Goal: Check status: Check status

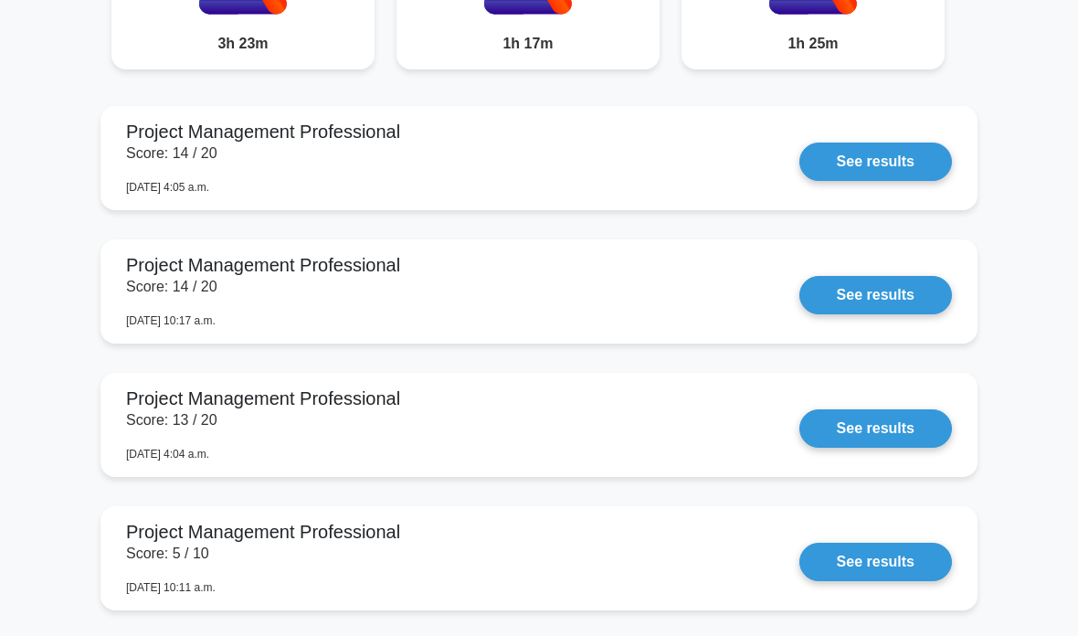
scroll to position [1684, 0]
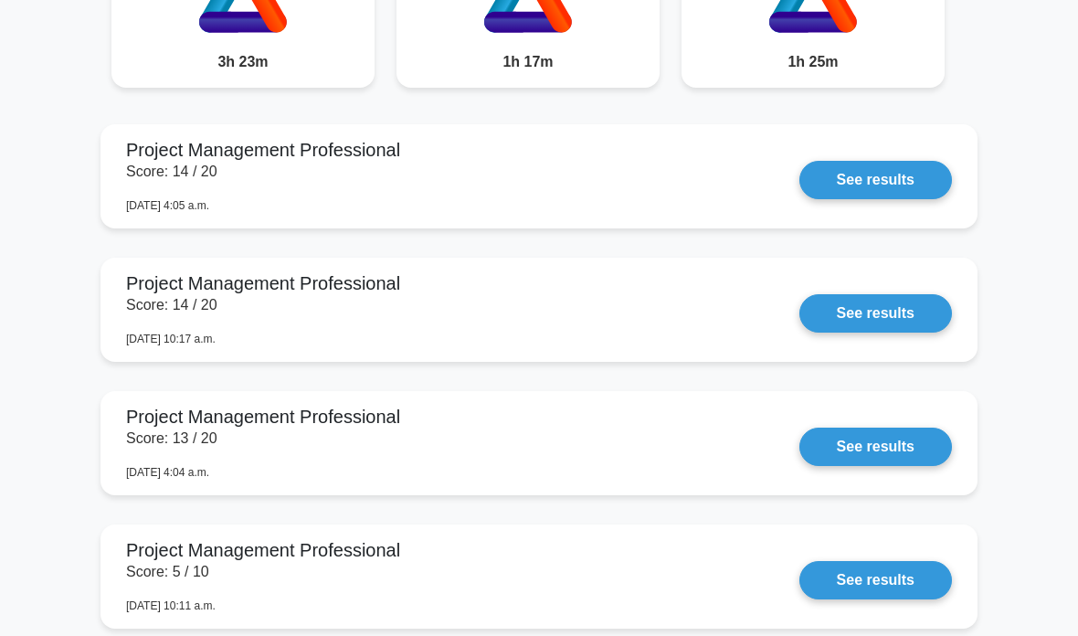
click at [799, 199] on link "See results" at bounding box center [875, 180] width 153 height 38
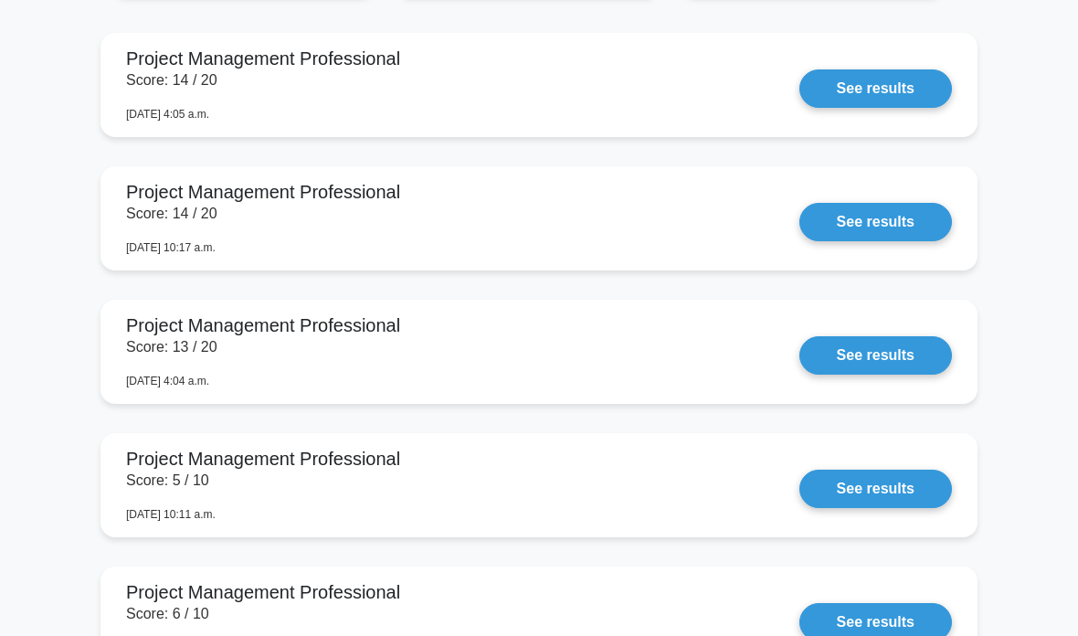
scroll to position [1776, 0]
click at [902, 241] on link "See results" at bounding box center [875, 222] width 153 height 38
click at [895, 241] on link "See results" at bounding box center [875, 222] width 153 height 38
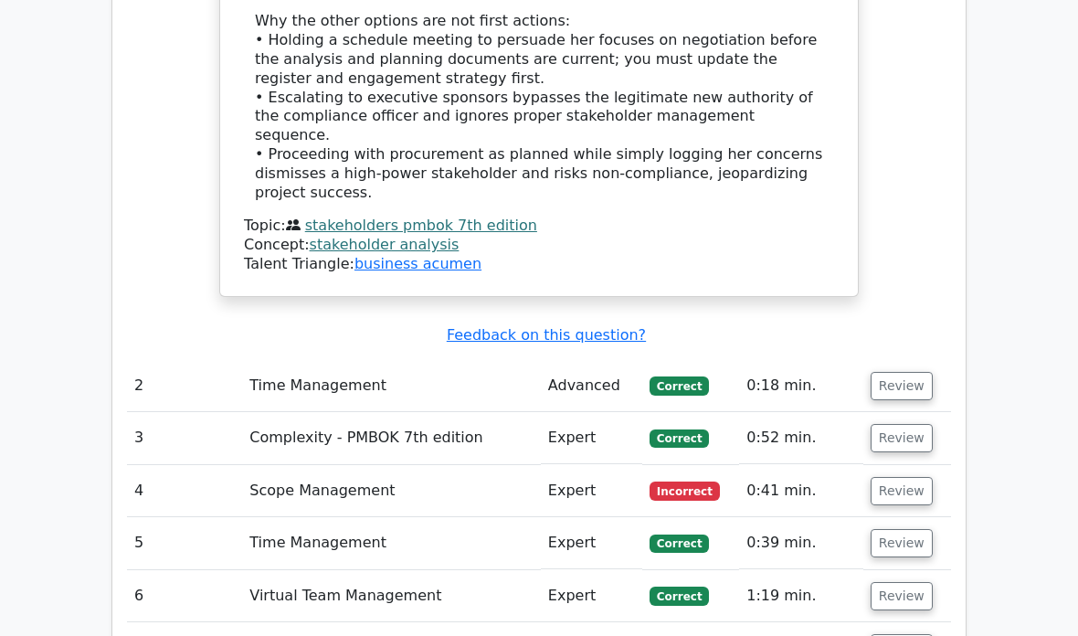
scroll to position [2842, 0]
click at [906, 373] on button "Review" at bounding box center [901, 387] width 62 height 28
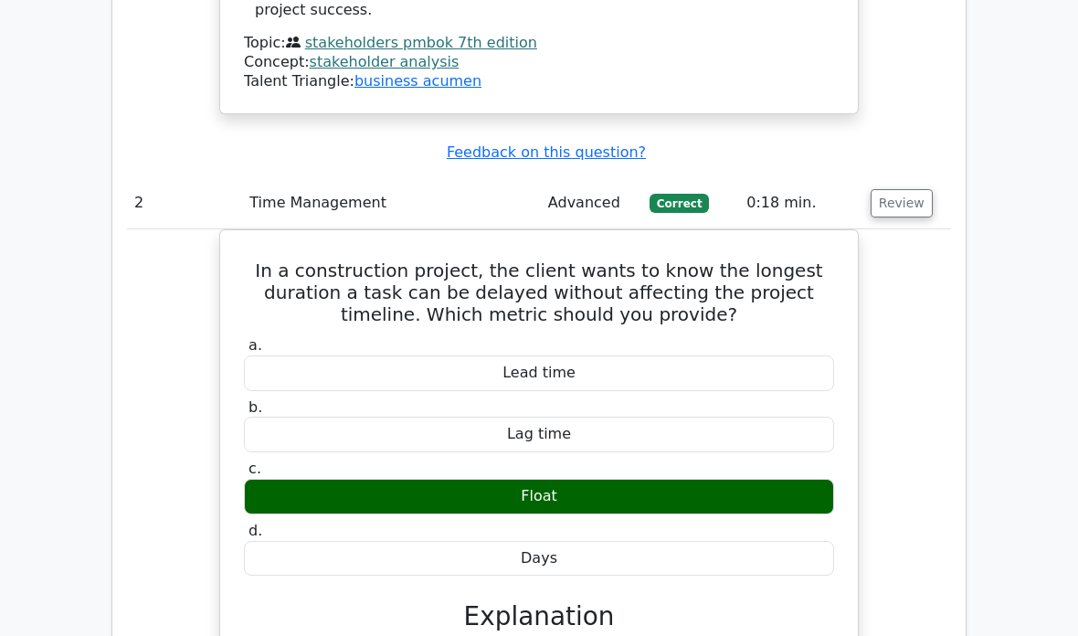
scroll to position [3041, 0]
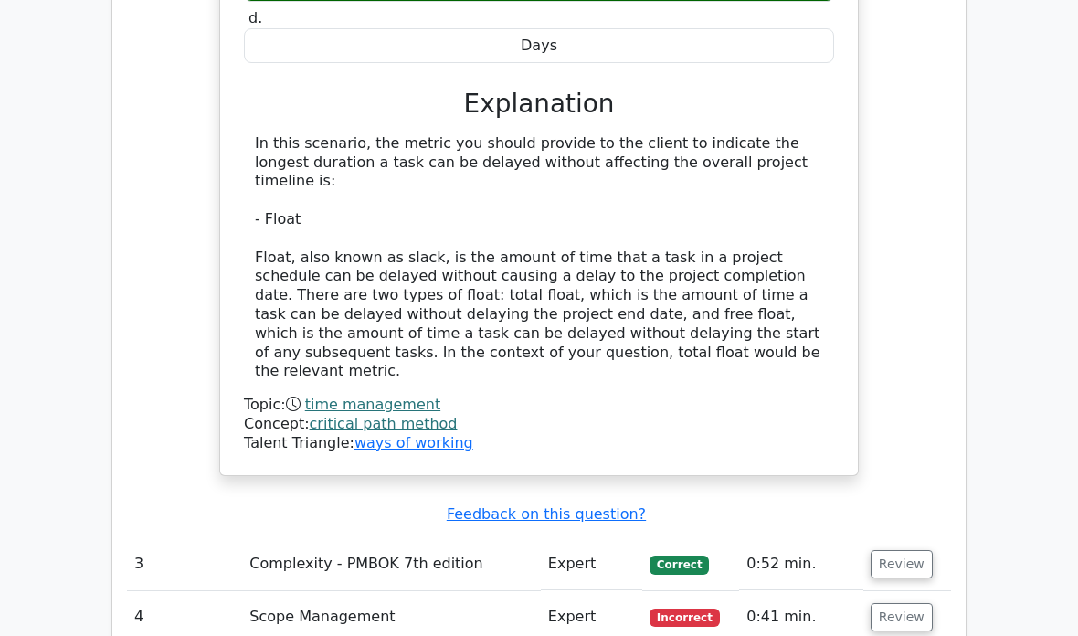
click at [899, 551] on button "Review" at bounding box center [901, 565] width 62 height 28
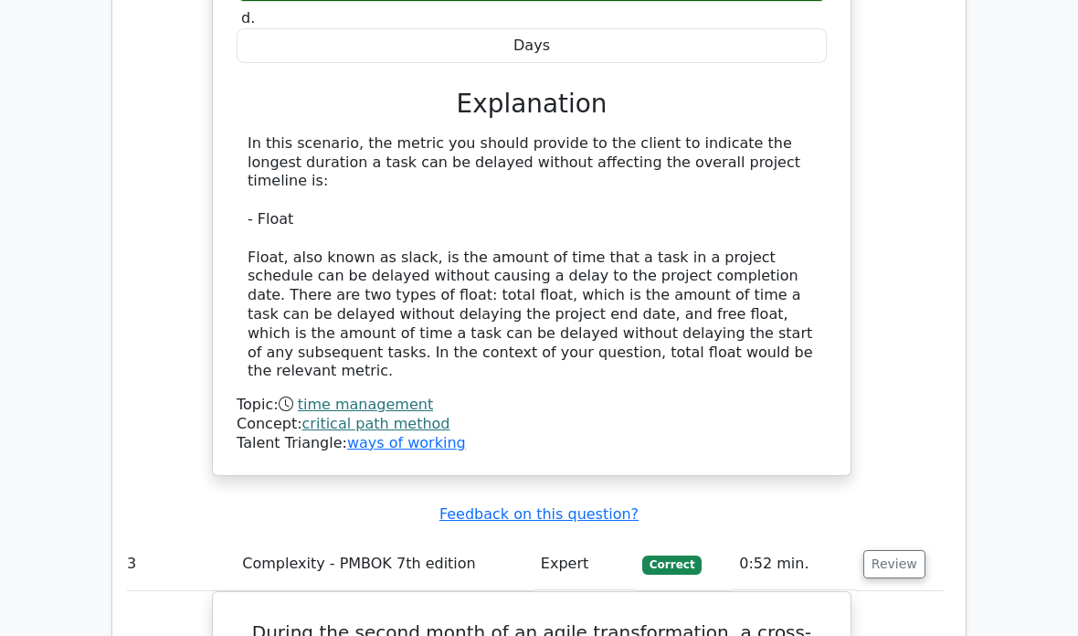
scroll to position [0, 8]
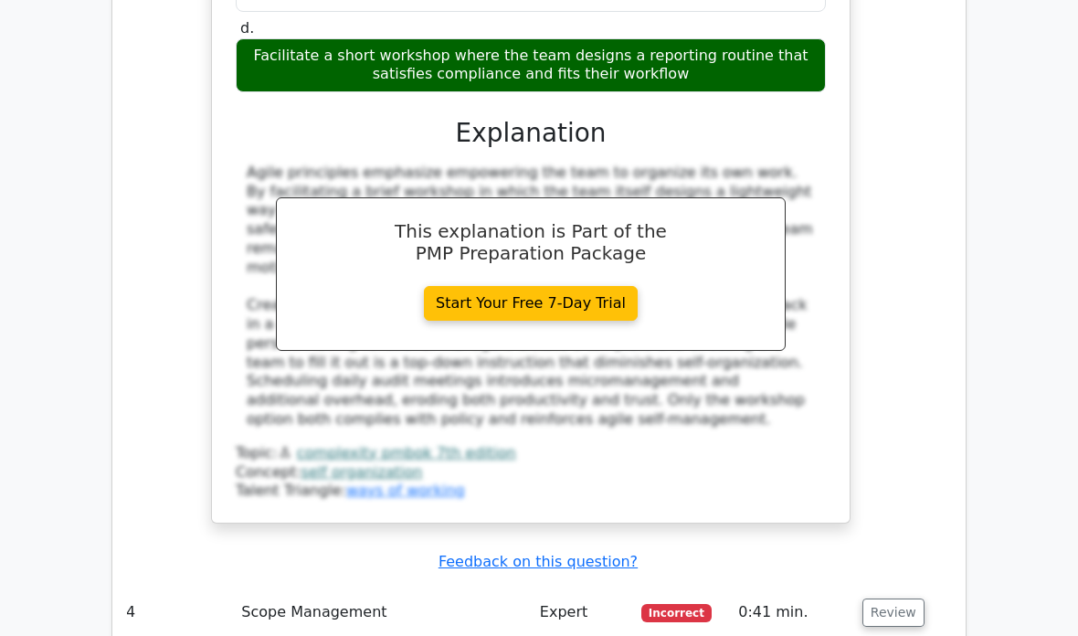
click at [888, 599] on button "Review" at bounding box center [893, 613] width 62 height 28
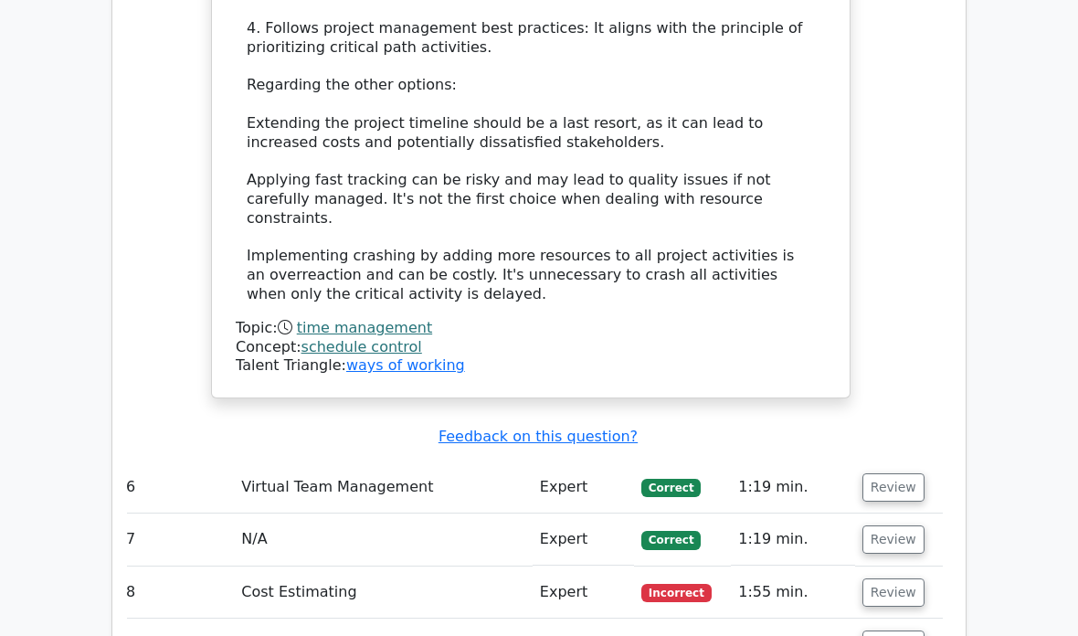
scroll to position [6822, 0]
click at [884, 577] on button "Review" at bounding box center [893, 591] width 62 height 28
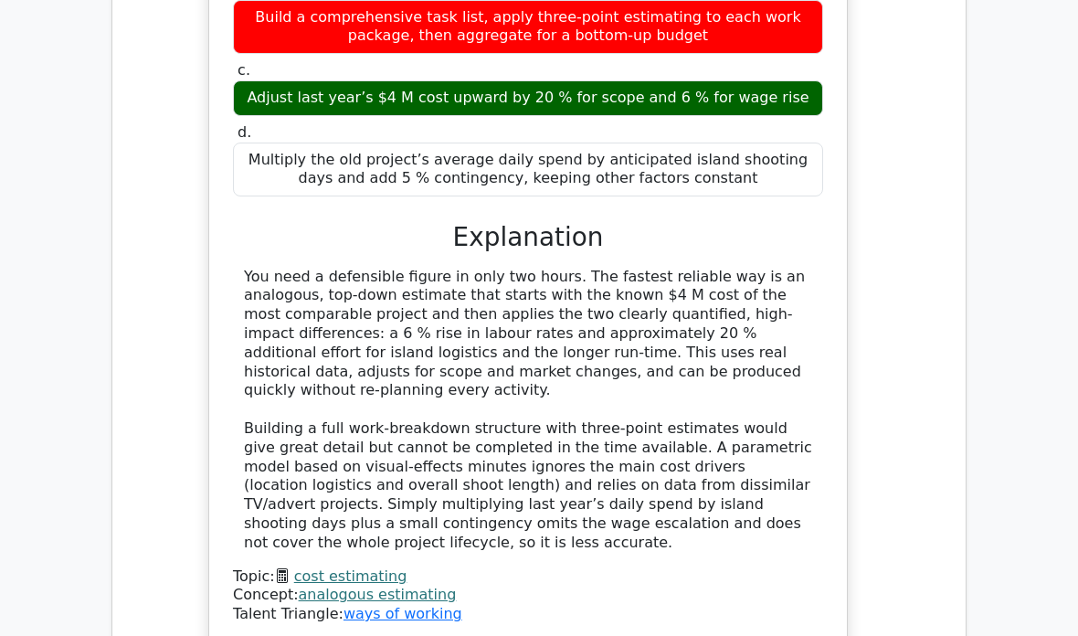
scroll to position [7914, 0]
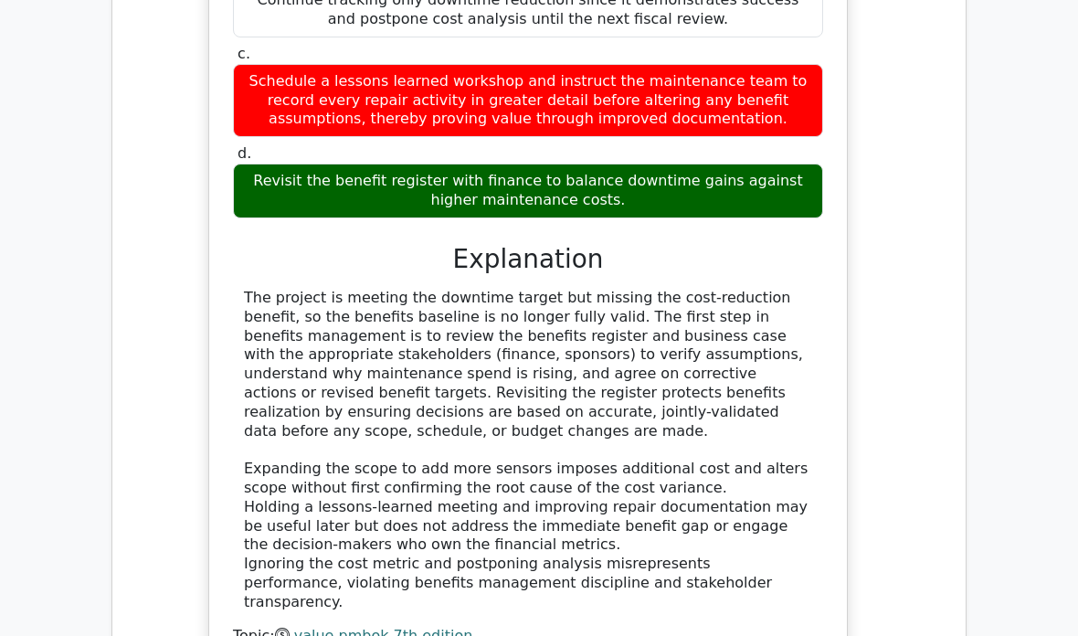
scroll to position [8934, 0]
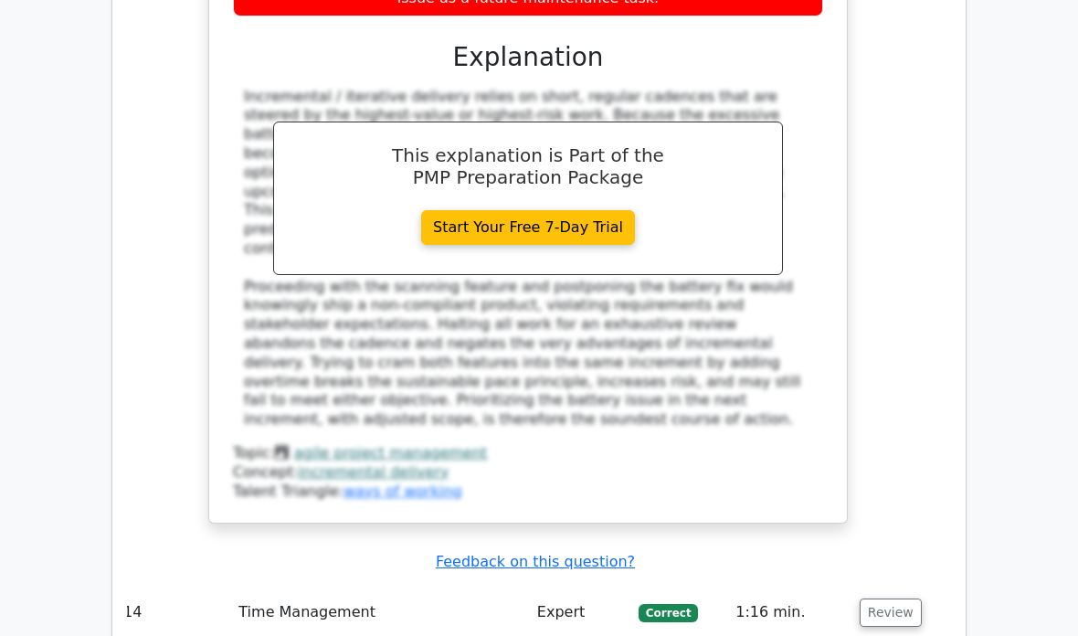
scroll to position [10379, 0]
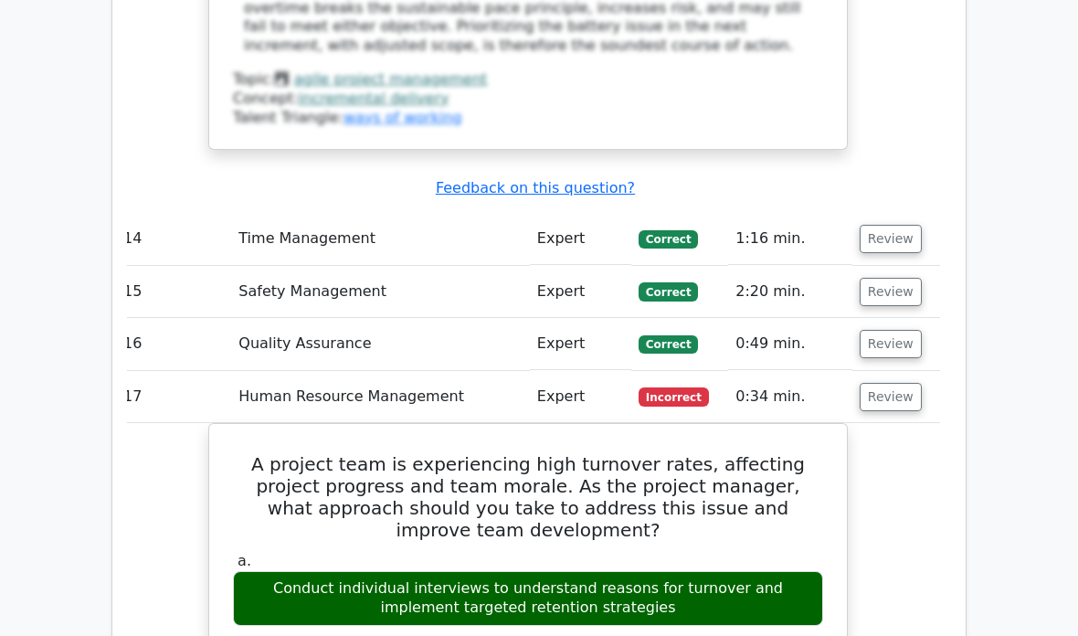
scroll to position [0, 11]
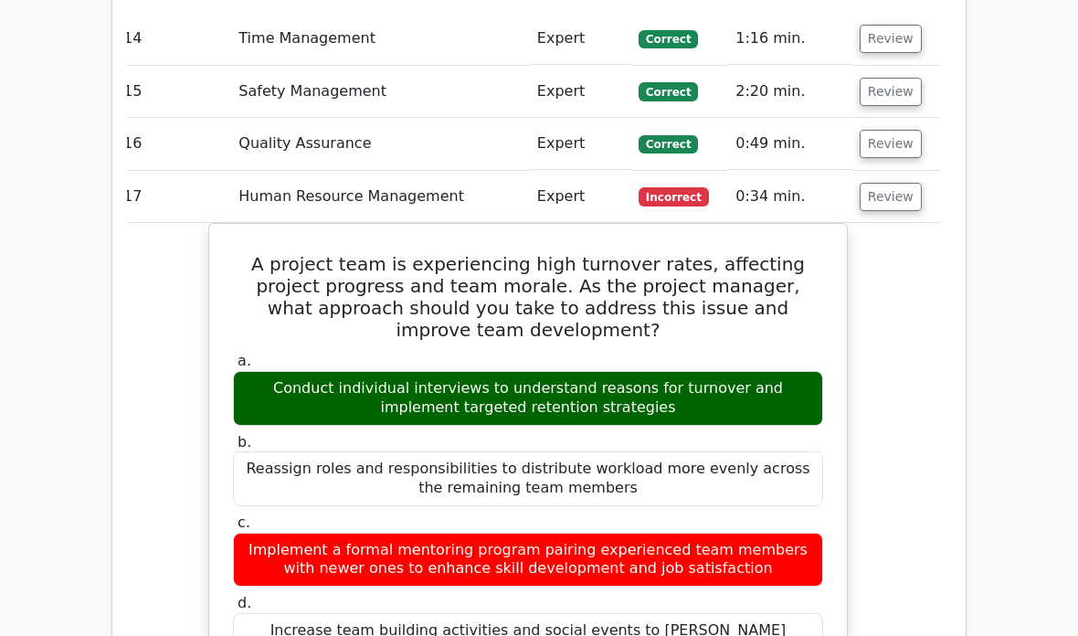
scroll to position [10908, 0]
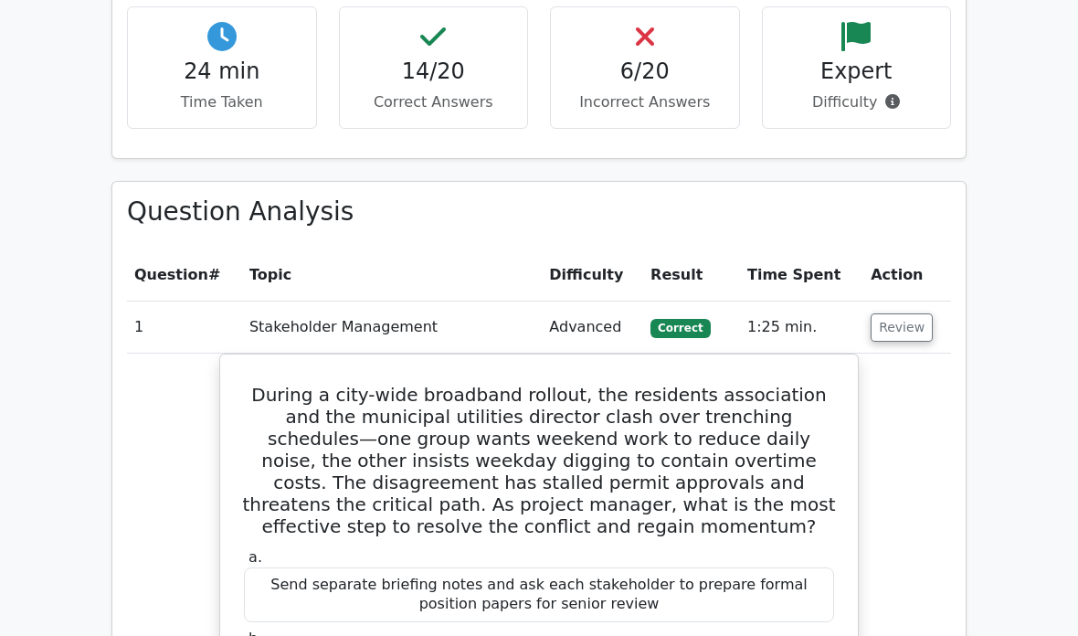
scroll to position [1862, 0]
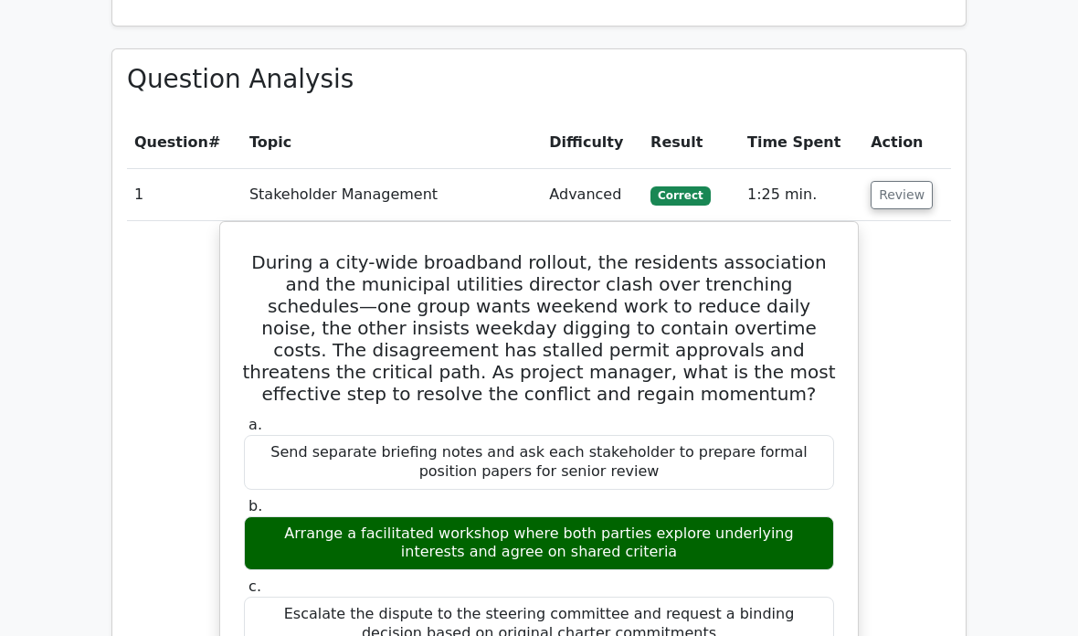
click at [913, 181] on button "Review" at bounding box center [901, 195] width 62 height 28
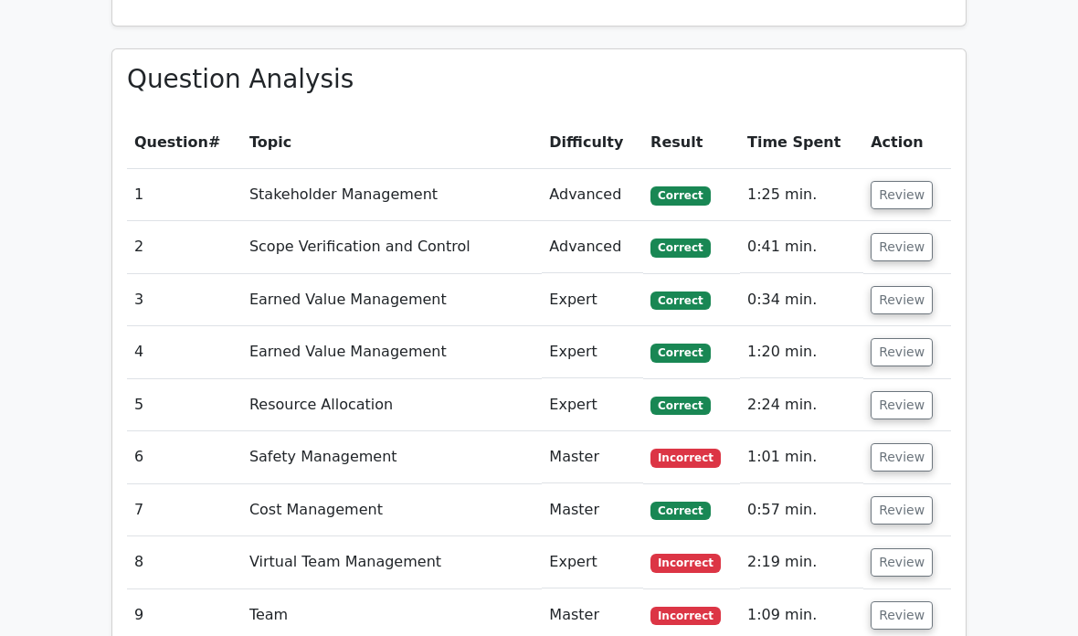
click at [901, 443] on button "Review" at bounding box center [901, 457] width 62 height 28
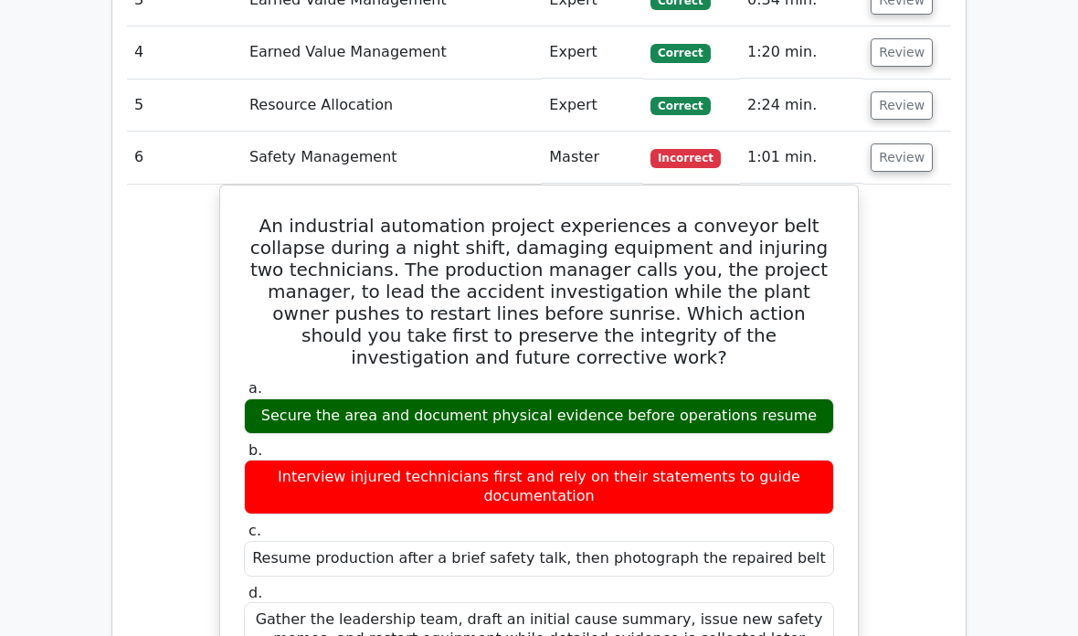
scroll to position [2160, 0]
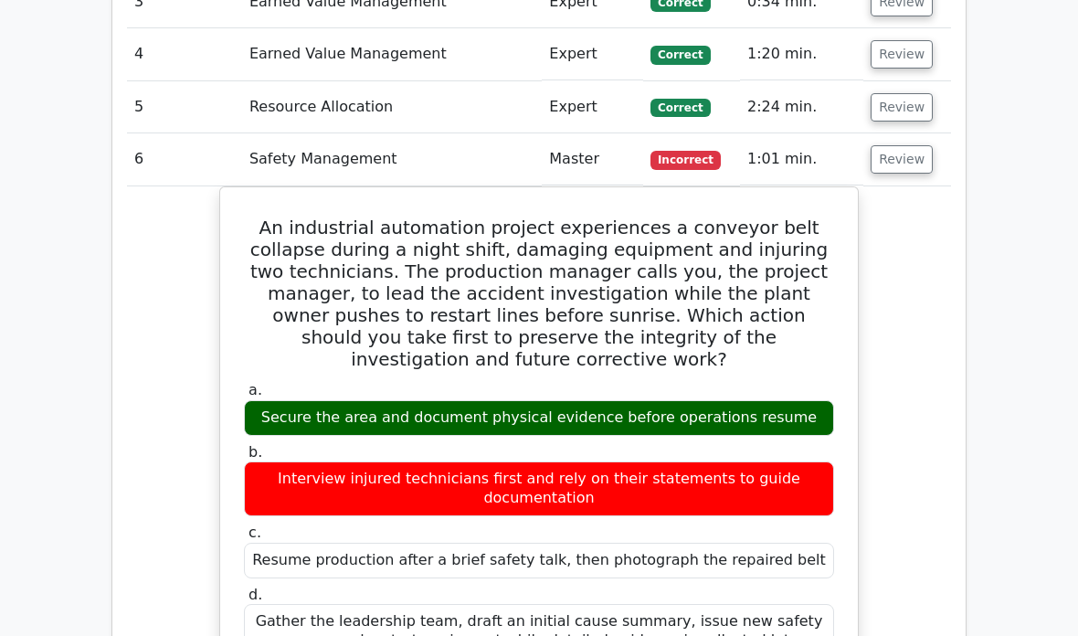
click at [902, 145] on button "Review" at bounding box center [901, 159] width 62 height 28
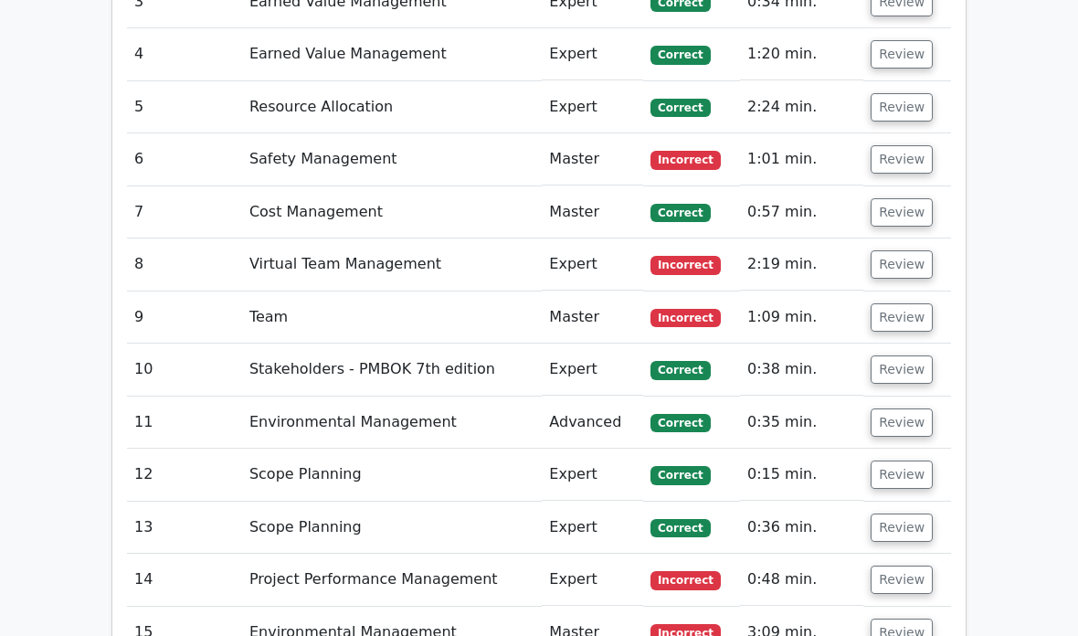
click at [899, 250] on button "Review" at bounding box center [901, 264] width 62 height 28
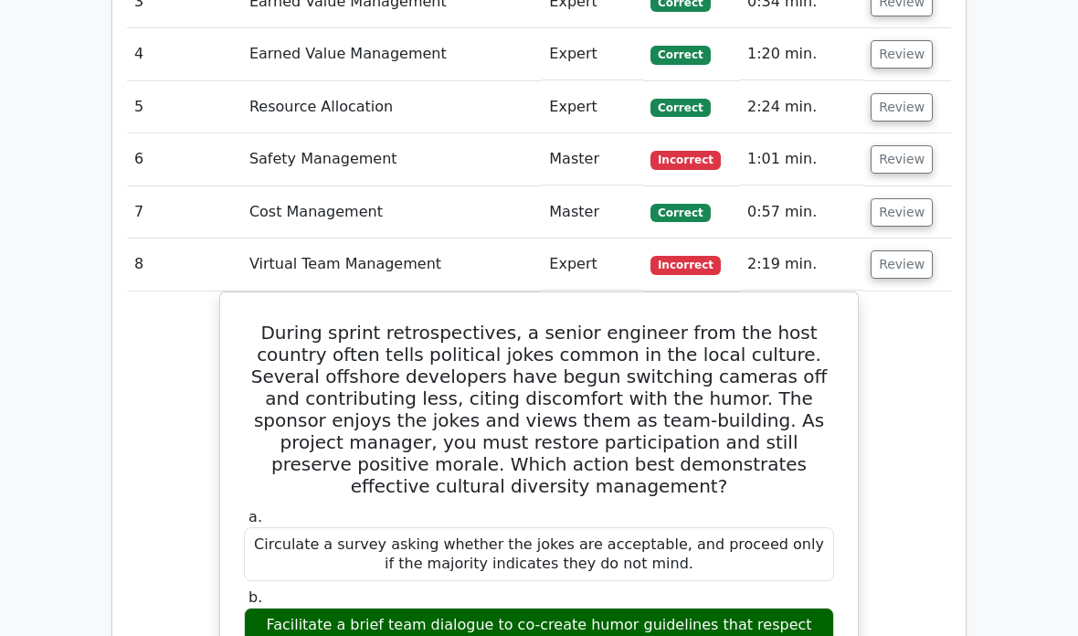
click at [906, 250] on button "Review" at bounding box center [901, 264] width 62 height 28
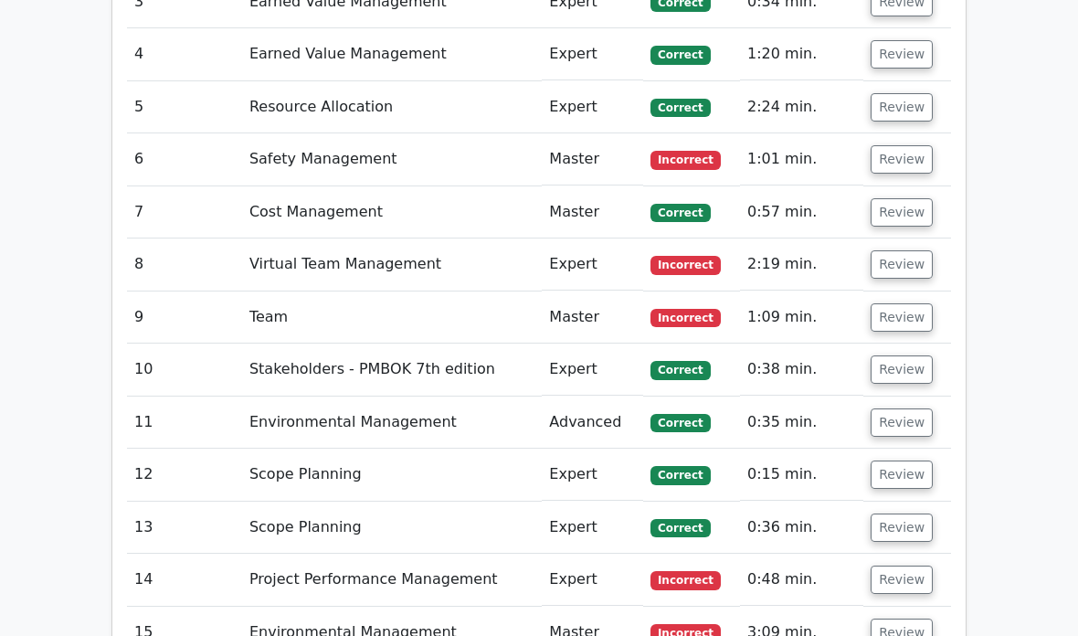
click at [904, 303] on button "Review" at bounding box center [901, 317] width 62 height 28
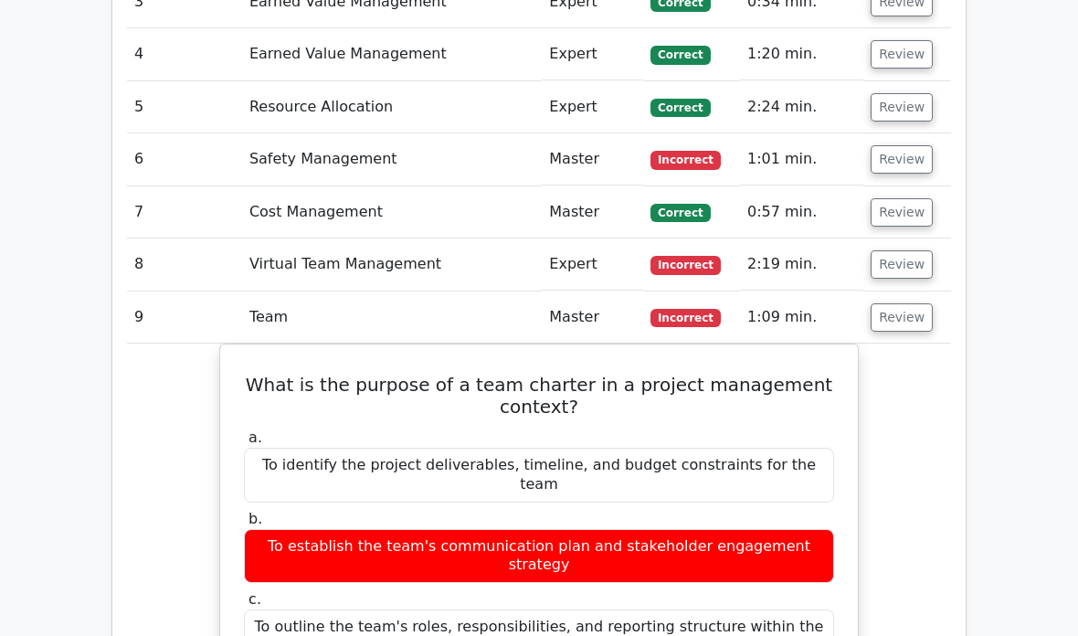
click at [902, 303] on button "Review" at bounding box center [901, 317] width 62 height 28
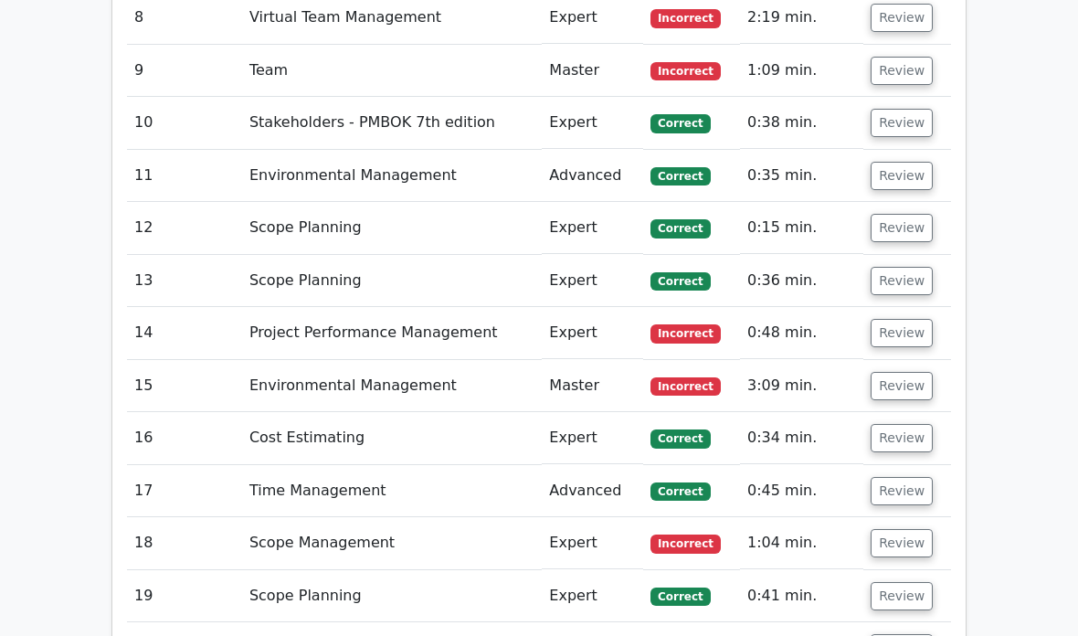
scroll to position [2440, 0]
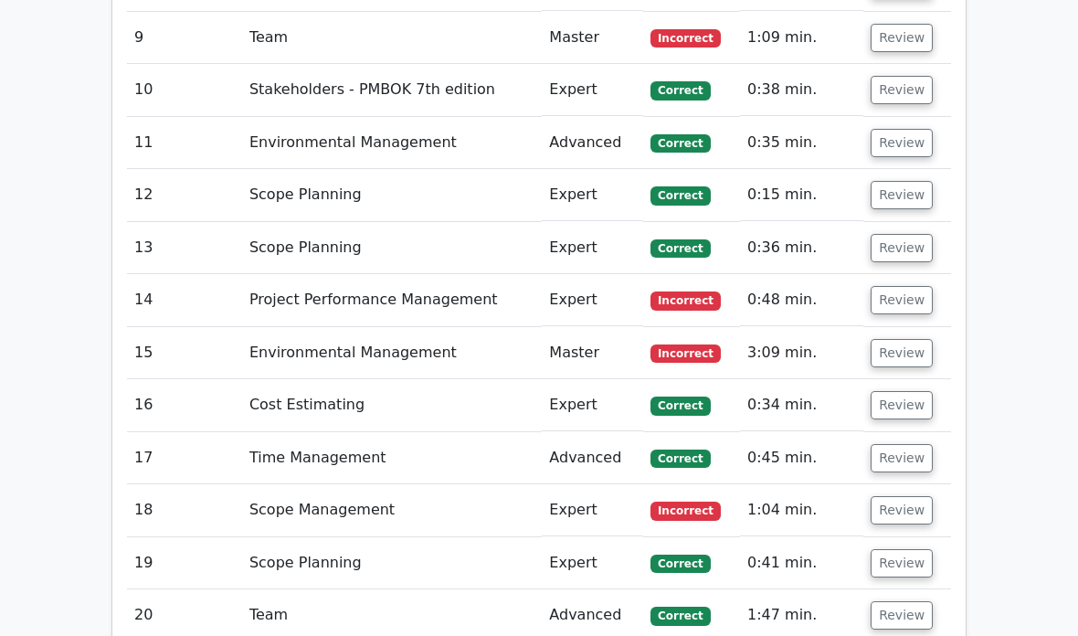
click at [899, 286] on button "Review" at bounding box center [901, 300] width 62 height 28
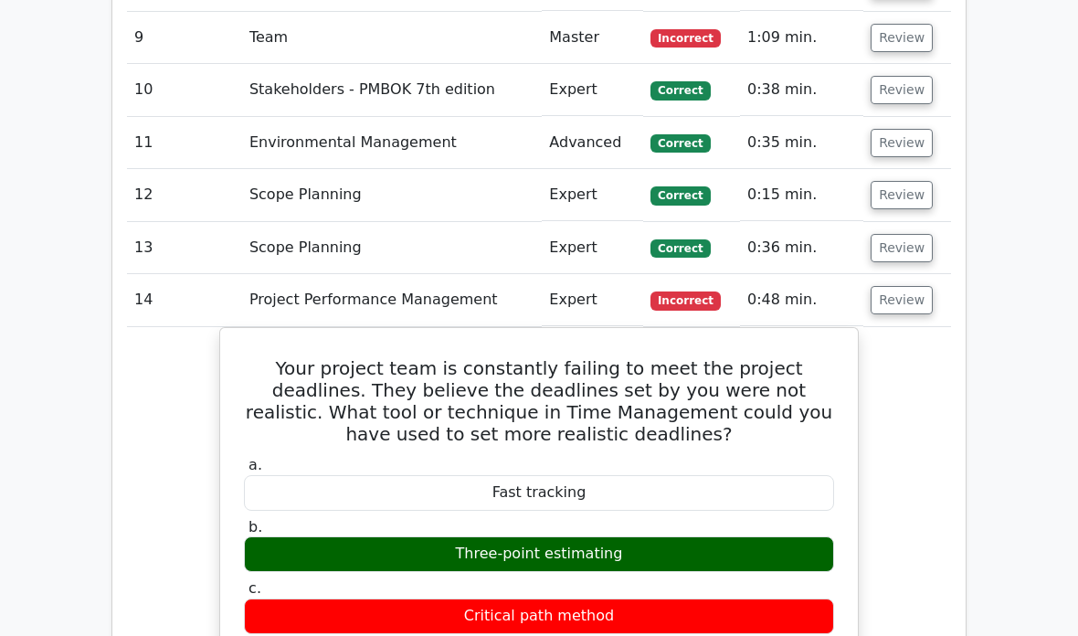
click at [904, 286] on button "Review" at bounding box center [901, 300] width 62 height 28
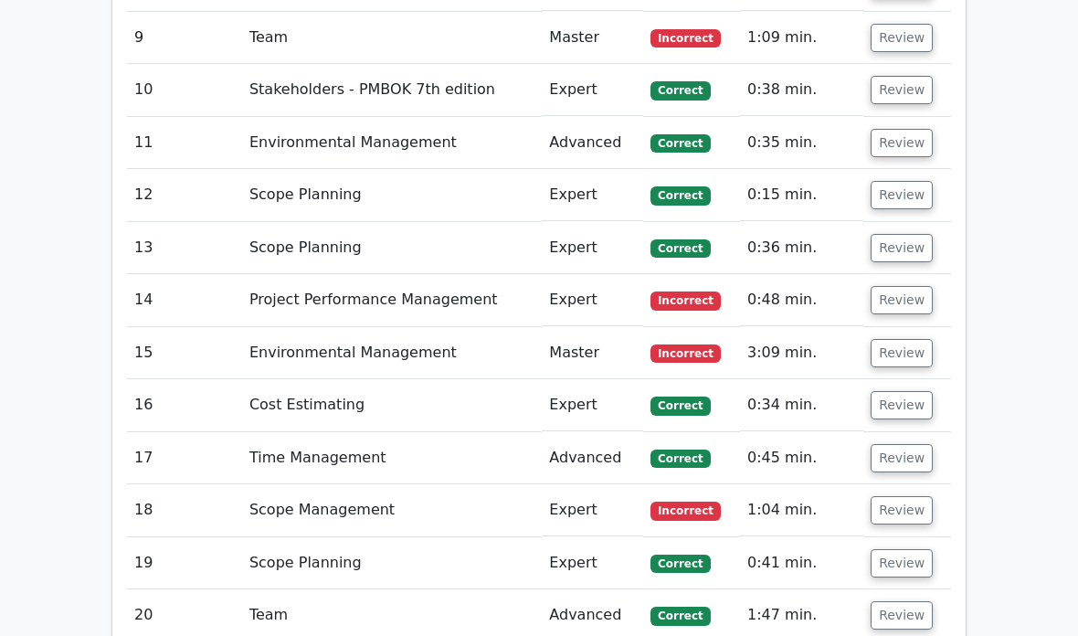
click at [907, 339] on button "Review" at bounding box center [901, 353] width 62 height 28
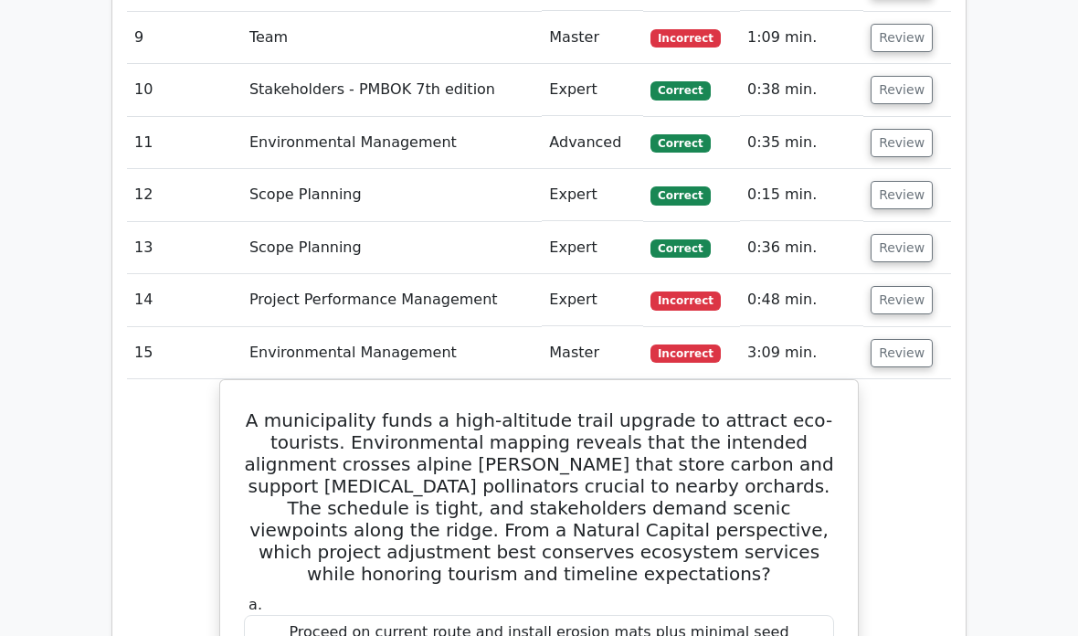
click at [902, 339] on button "Review" at bounding box center [901, 353] width 62 height 28
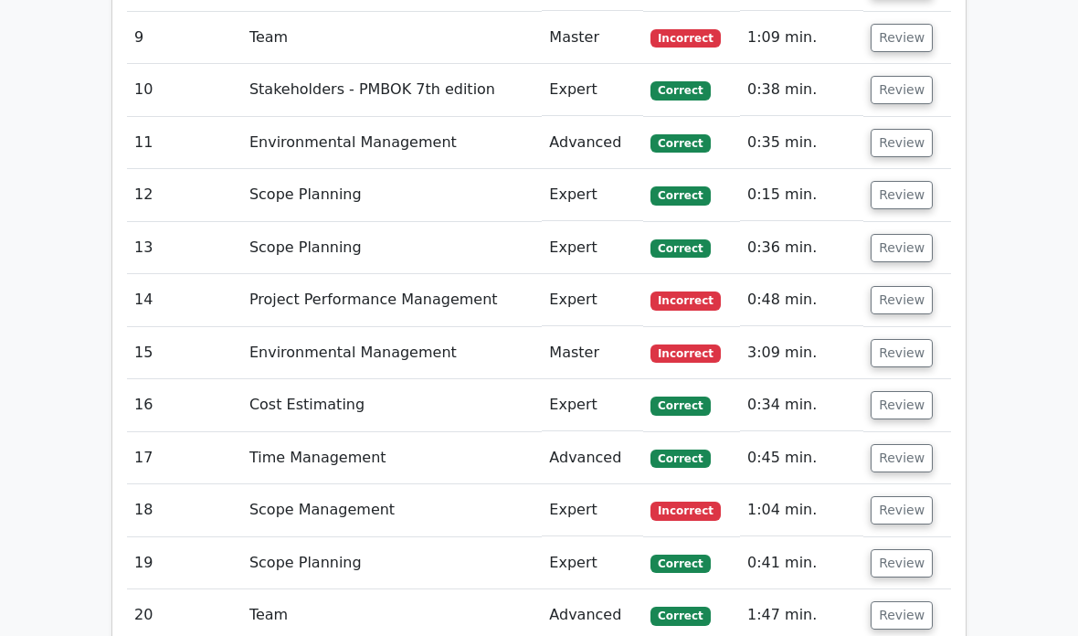
click at [906, 496] on button "Review" at bounding box center [901, 510] width 62 height 28
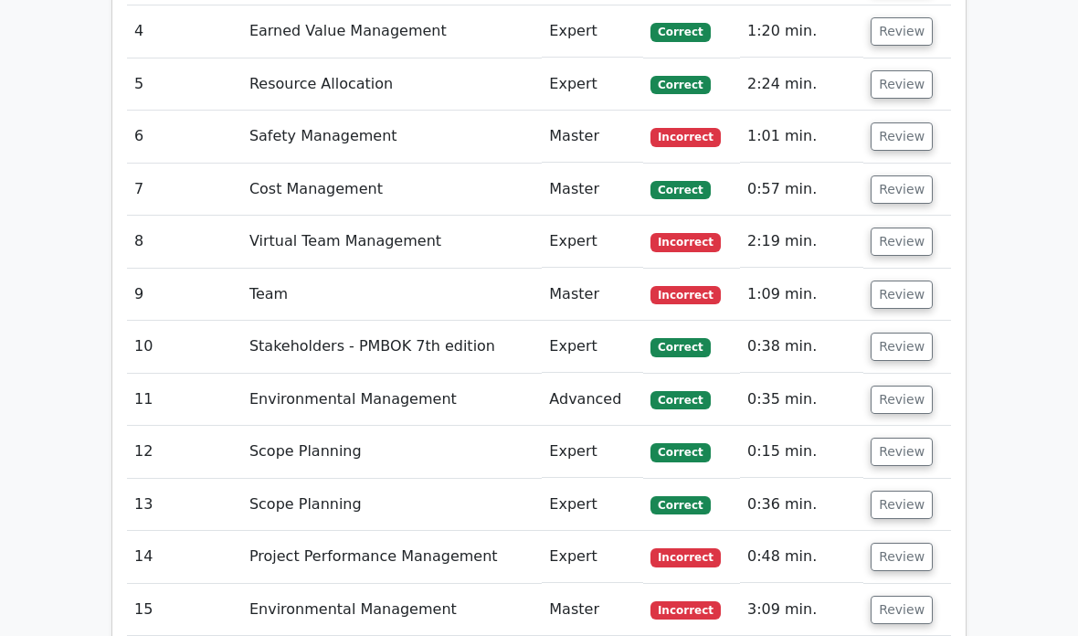
scroll to position [2181, 0]
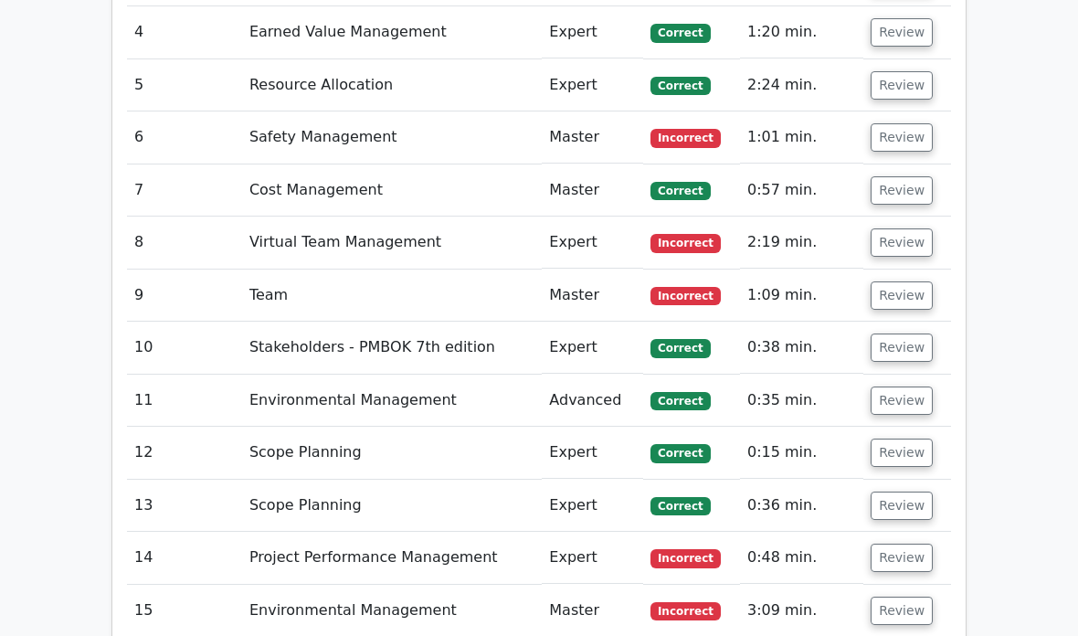
click at [902, 439] on button "Review" at bounding box center [901, 453] width 62 height 28
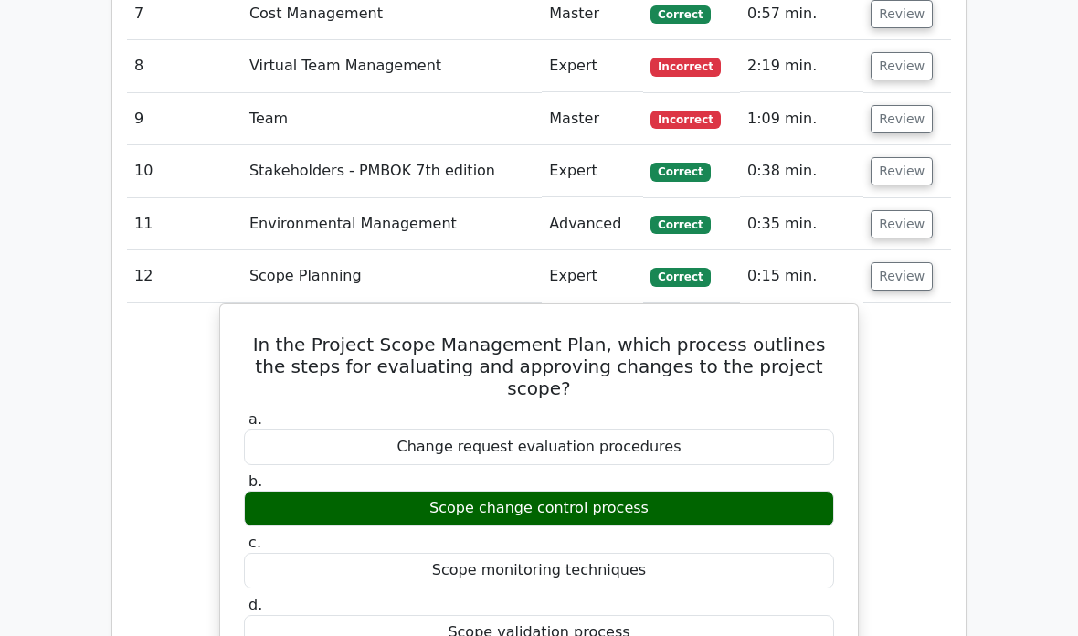
scroll to position [2335, 0]
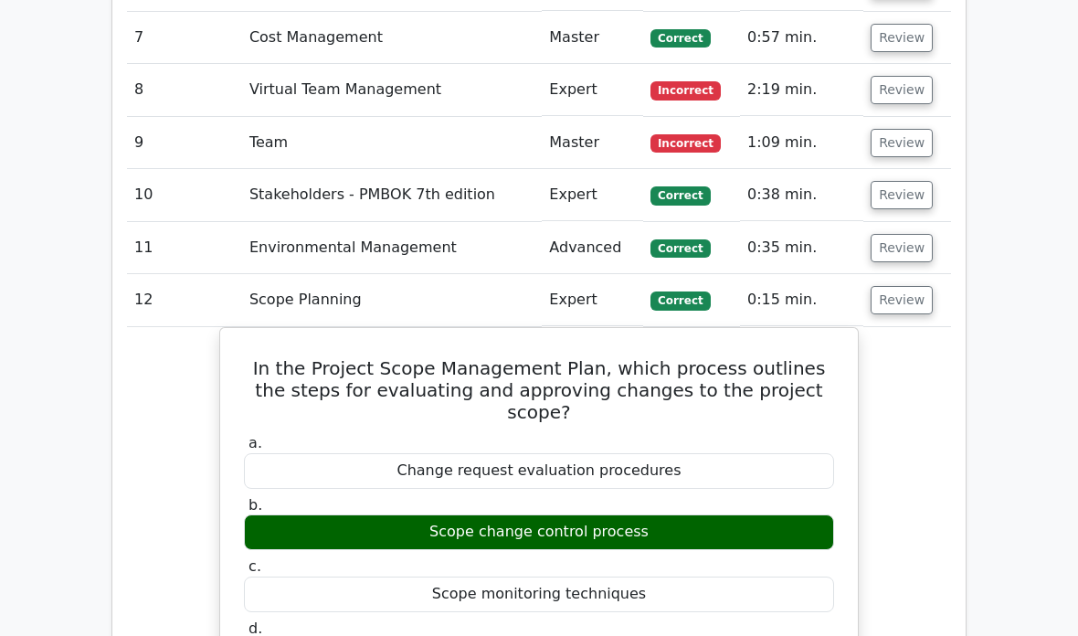
click at [904, 286] on button "Review" at bounding box center [901, 300] width 62 height 28
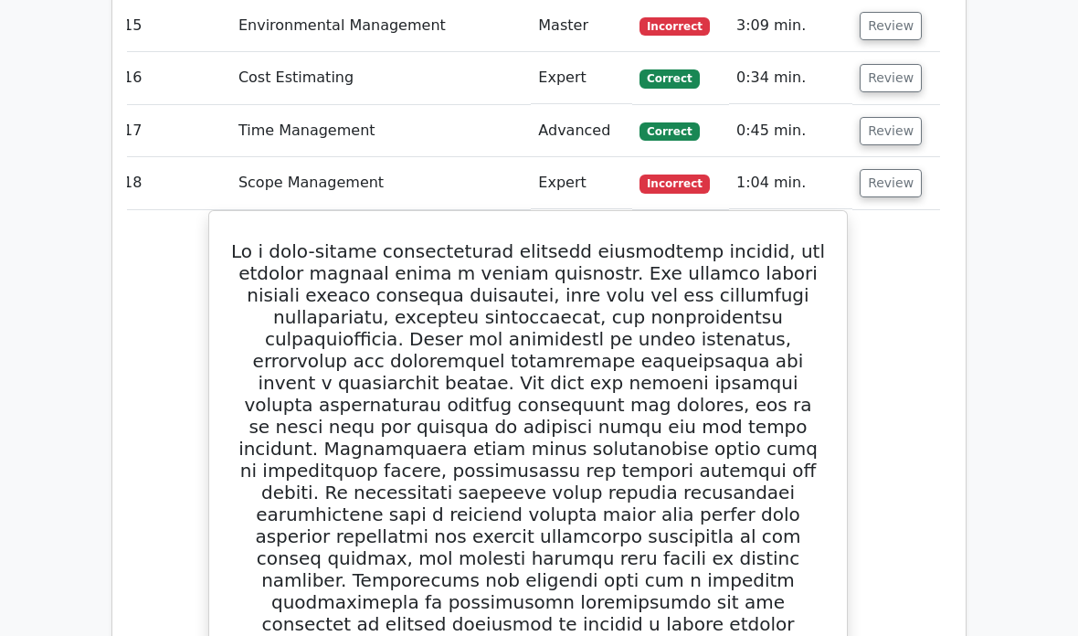
scroll to position [2768, 0]
click at [900, 168] on button "Review" at bounding box center [890, 182] width 62 height 28
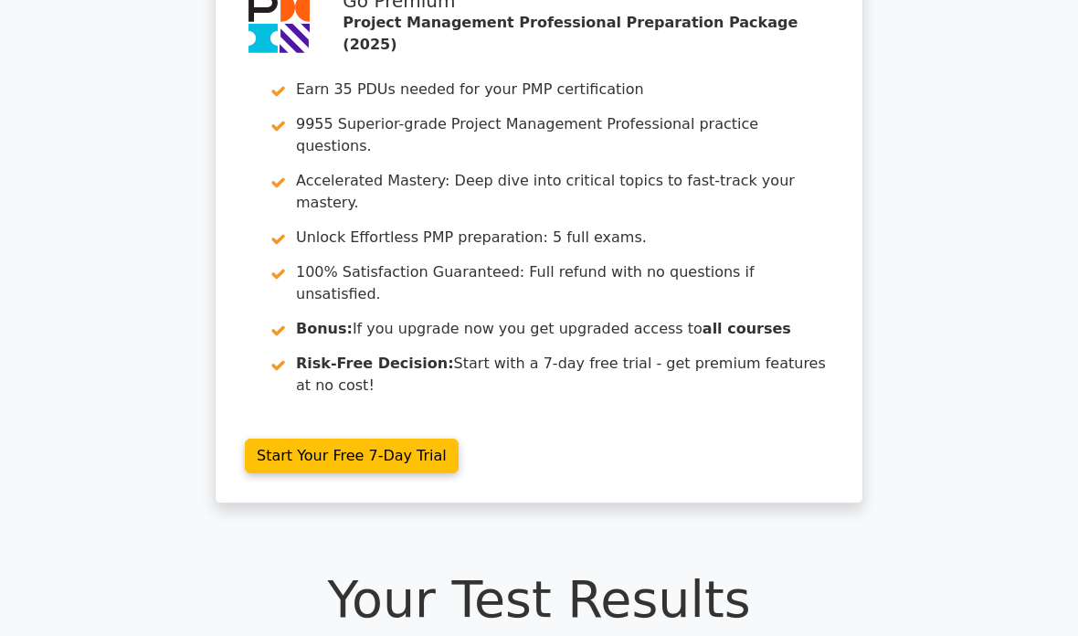
scroll to position [0, 0]
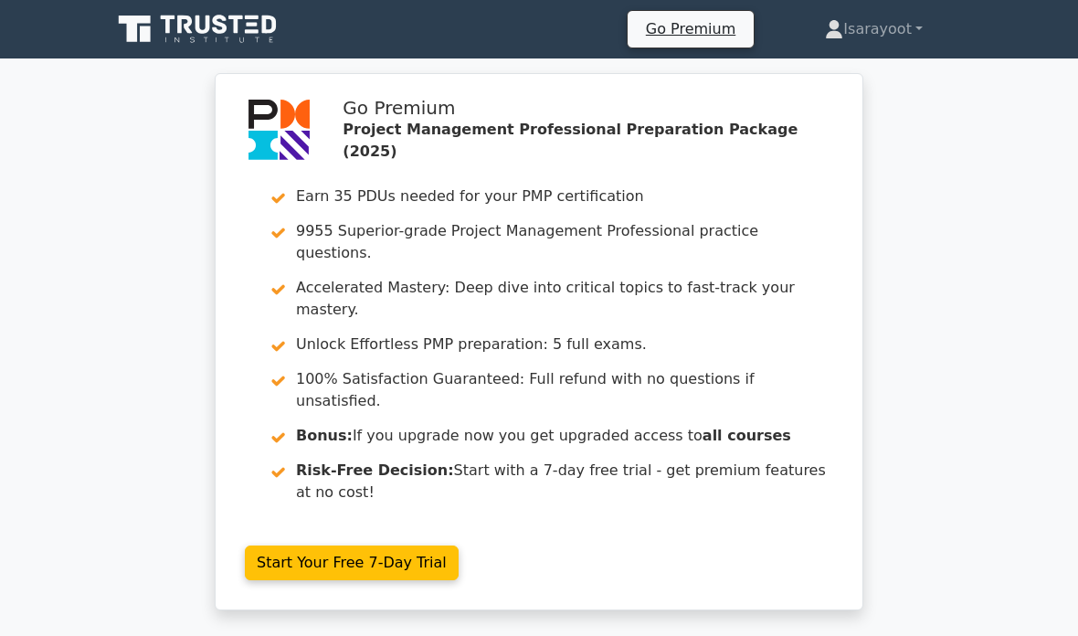
click at [885, 28] on link "Isarayoot" at bounding box center [873, 29] width 185 height 37
click at [825, 70] on link "Profile" at bounding box center [854, 72] width 144 height 29
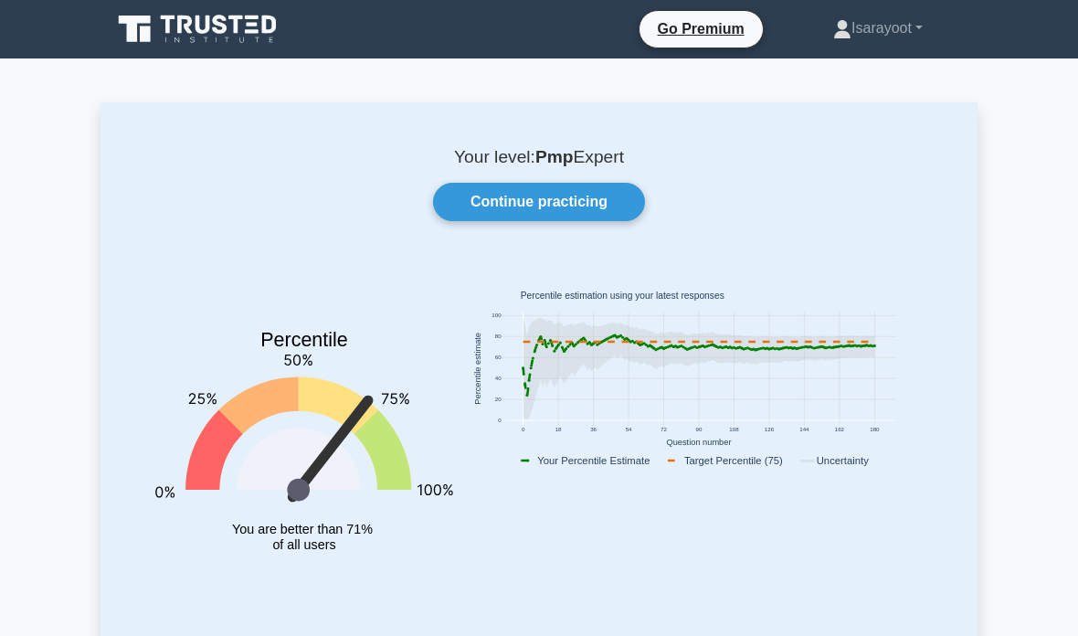
click at [820, 406] on rect at bounding box center [698, 368] width 395 height 113
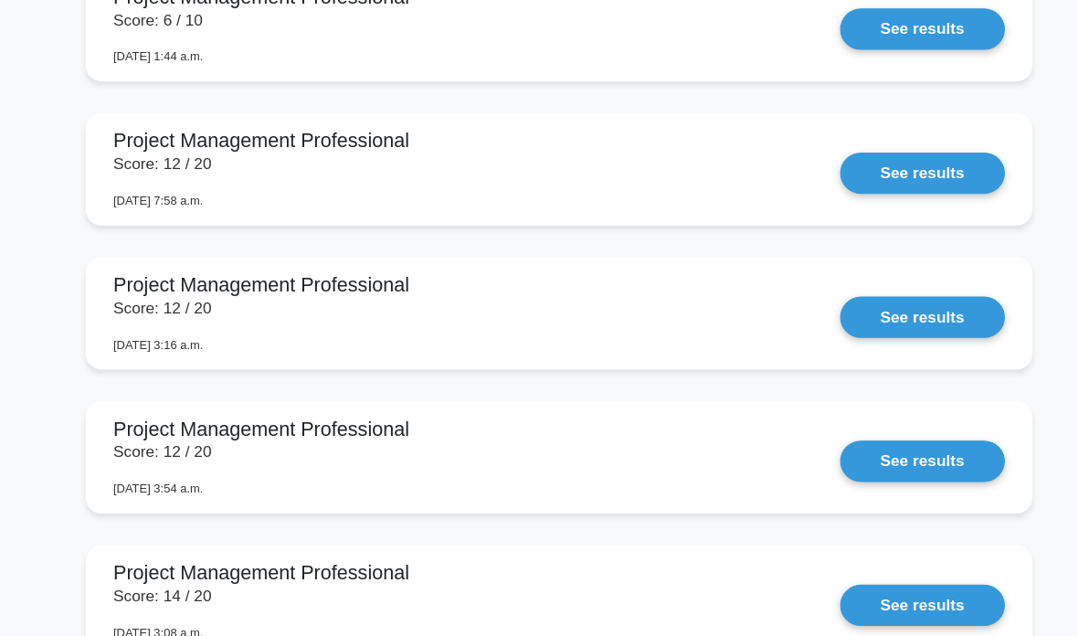
scroll to position [2389, 0]
